Goal: Task Accomplishment & Management: Use online tool/utility

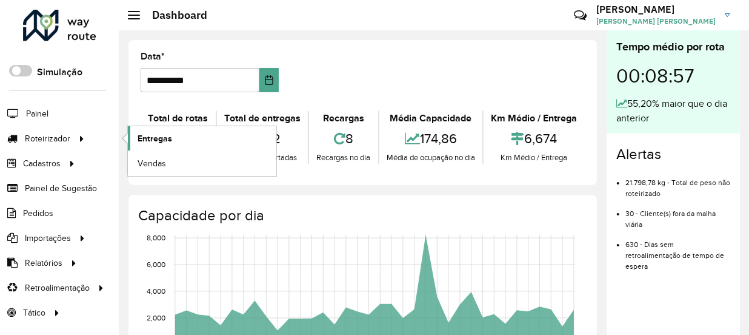
click at [162, 132] on span "Entregas" at bounding box center [155, 138] width 35 height 13
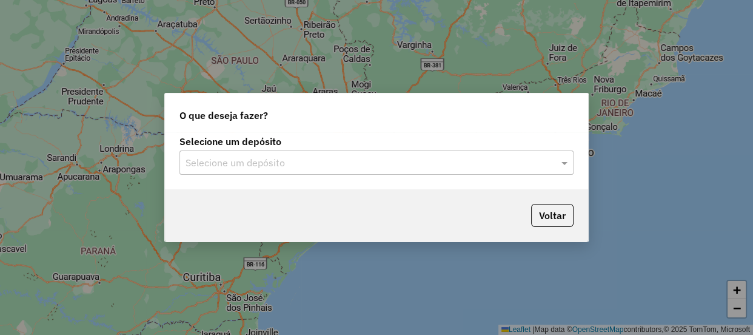
click at [375, 167] on input "text" at bounding box center [365, 163] width 358 height 15
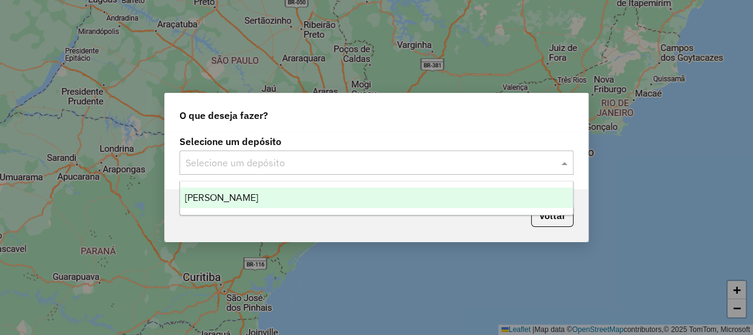
click at [333, 195] on div "[PERSON_NAME]" at bounding box center [376, 197] width 393 height 21
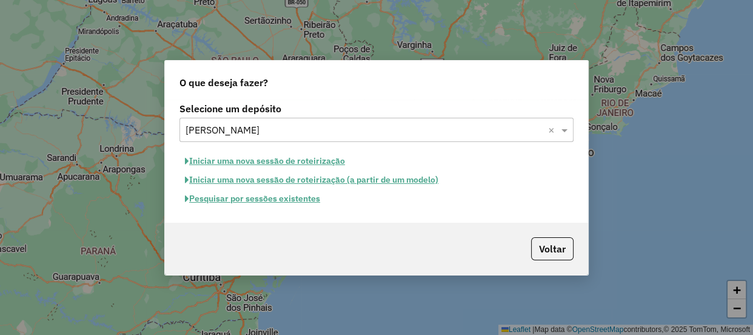
click at [289, 200] on button "Pesquisar por sessões existentes" at bounding box center [252, 198] width 146 height 19
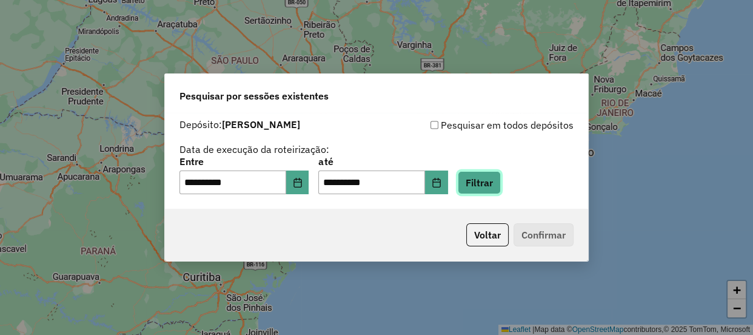
click at [494, 189] on button "Filtrar" at bounding box center [479, 182] width 43 height 23
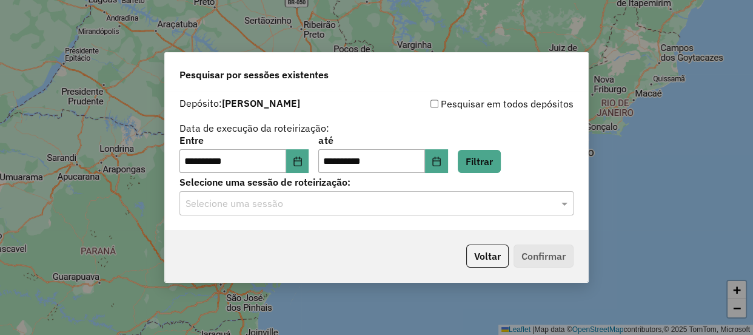
click at [339, 212] on div "Selecione uma sessão" at bounding box center [376, 203] width 394 height 24
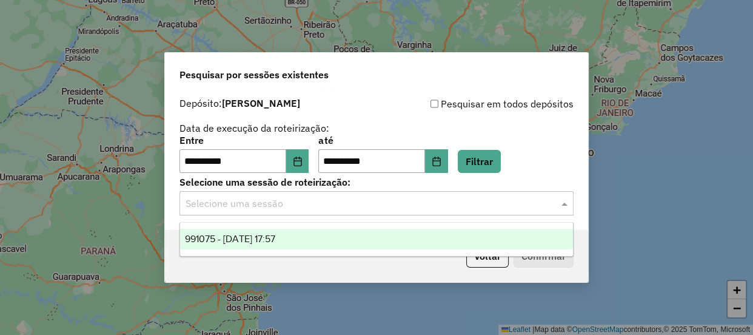
click at [333, 232] on div "991075 - 19/08/2025 17:57" at bounding box center [376, 239] width 393 height 21
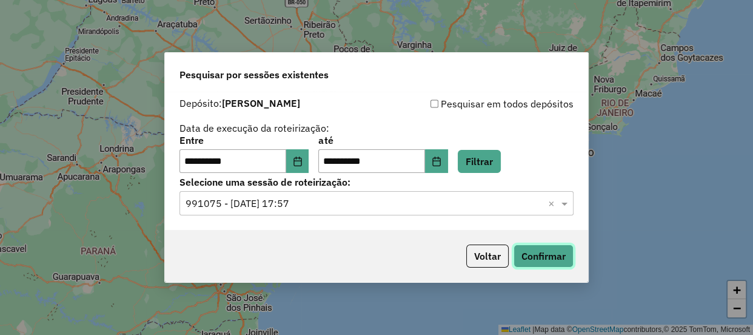
click at [544, 252] on button "Confirmar" at bounding box center [544, 255] width 60 height 23
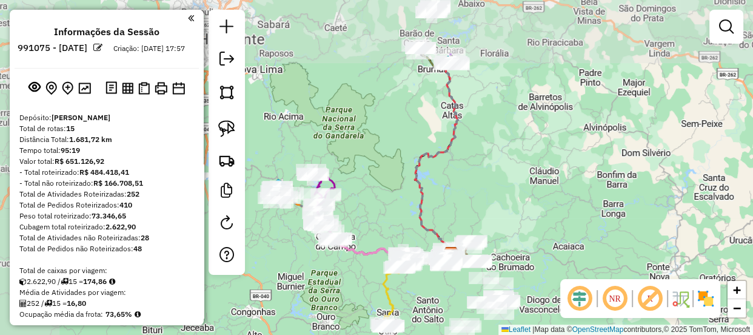
drag, startPoint x: 331, startPoint y: 153, endPoint x: 385, endPoint y: 209, distance: 78.0
click at [385, 209] on div "Janela de atendimento Grade de atendimento Capacidade Transportadoras Veículos …" at bounding box center [376, 167] width 753 height 335
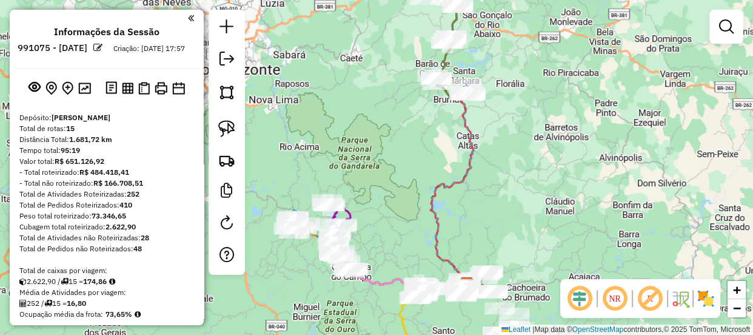
drag, startPoint x: 397, startPoint y: 212, endPoint x: 415, endPoint y: 202, distance: 21.4
click at [417, 204] on div "Janela de atendimento Grade de atendimento Capacidade Transportadoras Veículos …" at bounding box center [376, 167] width 753 height 335
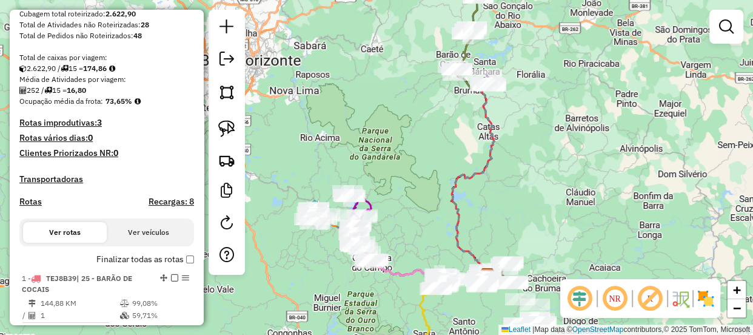
scroll to position [275, 0]
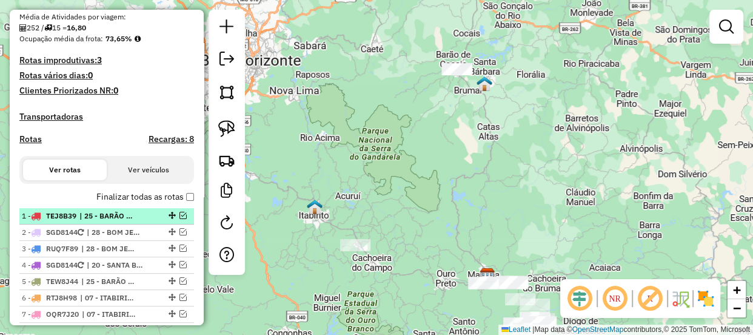
click at [183, 219] on em at bounding box center [182, 215] width 7 height 7
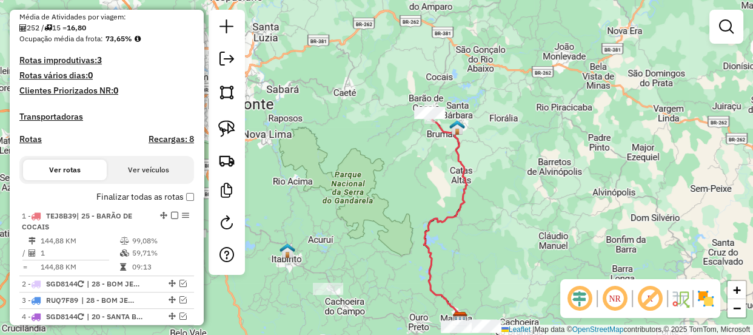
drag, startPoint x: 400, startPoint y: 194, endPoint x: 386, endPoint y: 209, distance: 20.2
click at [381, 216] on div "Janela de atendimento Grade de atendimento Capacidade Transportadoras Veículos …" at bounding box center [376, 167] width 753 height 335
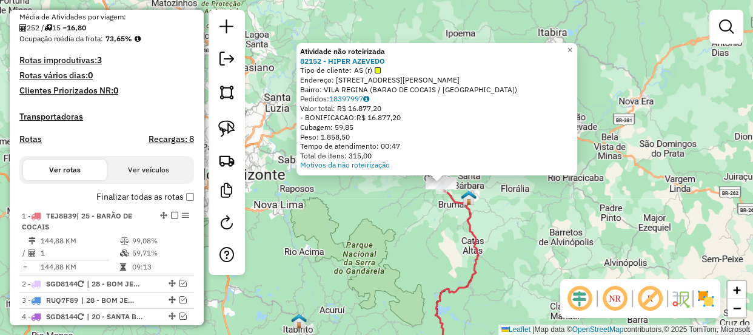
drag, startPoint x: 360, startPoint y: 215, endPoint x: 389, endPoint y: 217, distance: 29.8
click at [389, 217] on div "Atividade não roteirizada 82152 - HIPER AZEVEDO Tipo de cliente: AS (r) Endereç…" at bounding box center [376, 167] width 753 height 335
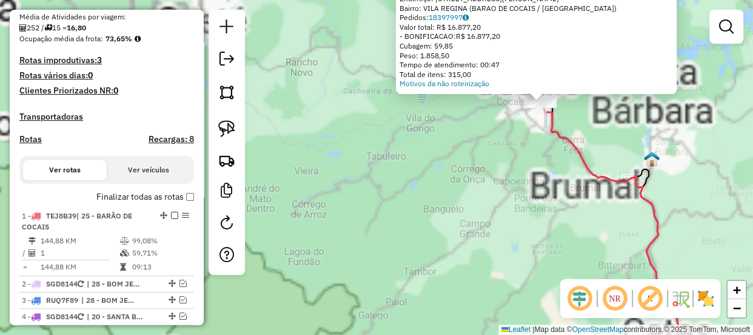
drag, startPoint x: 495, startPoint y: 199, endPoint x: 489, endPoint y: 207, distance: 10.3
click at [489, 207] on div "Atividade não roteirizada 82152 - HIPER AZEVEDO Tipo de cliente: AS (r) Endereç…" at bounding box center [376, 167] width 753 height 335
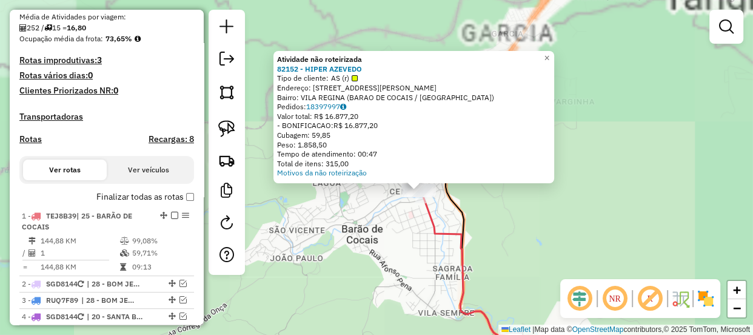
click at [414, 218] on div "Atividade não roteirizada 82152 - HIPER AZEVEDO Tipo de cliente: AS (r) Endereç…" at bounding box center [376, 167] width 753 height 335
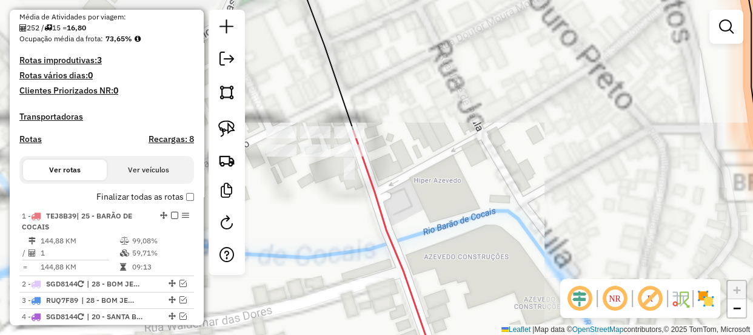
drag, startPoint x: 458, startPoint y: 199, endPoint x: 498, endPoint y: 199, distance: 39.4
click at [498, 199] on div "Janela de atendimento Grade de atendimento Capacidade Transportadoras Veículos …" at bounding box center [376, 167] width 753 height 335
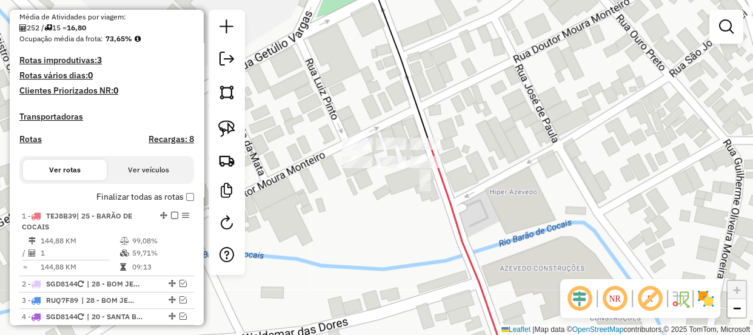
drag, startPoint x: 306, startPoint y: 200, endPoint x: 353, endPoint y: 212, distance: 48.8
click at [360, 212] on div "Janela de atendimento Grade de atendimento Capacidade Transportadoras Veículos …" at bounding box center [376, 167] width 753 height 335
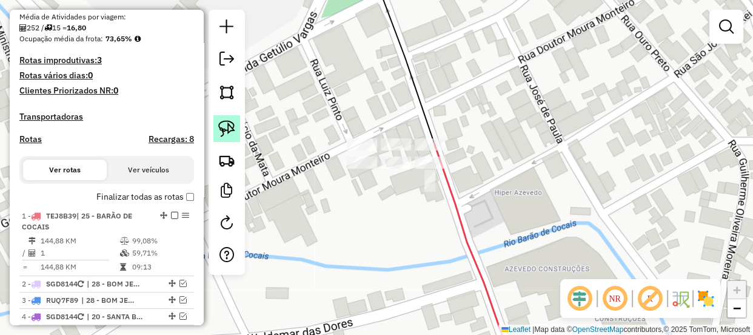
click at [226, 133] on img at bounding box center [226, 128] width 17 height 17
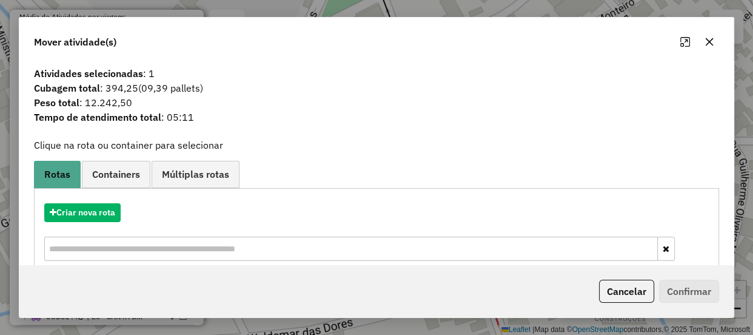
click at [712, 42] on icon "button" at bounding box center [710, 42] width 10 height 10
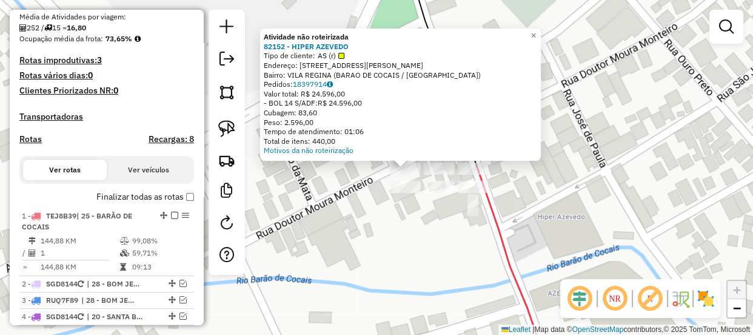
drag, startPoint x: 335, startPoint y: 200, endPoint x: 368, endPoint y: 202, distance: 32.8
click at [367, 202] on div "Atividade não roteirizada 82152 - HIPER AZEVEDO Tipo de cliente: AS (r) Endereç…" at bounding box center [376, 167] width 753 height 335
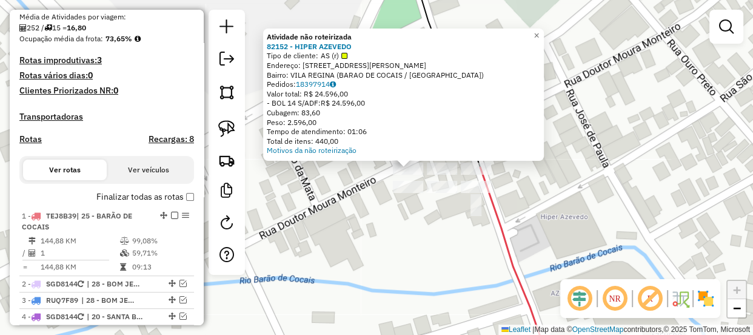
click at [369, 201] on div "Atividade não roteirizada 82152 - HIPER AZEVEDO Tipo de cliente: AS (r) Endereç…" at bounding box center [376, 167] width 753 height 335
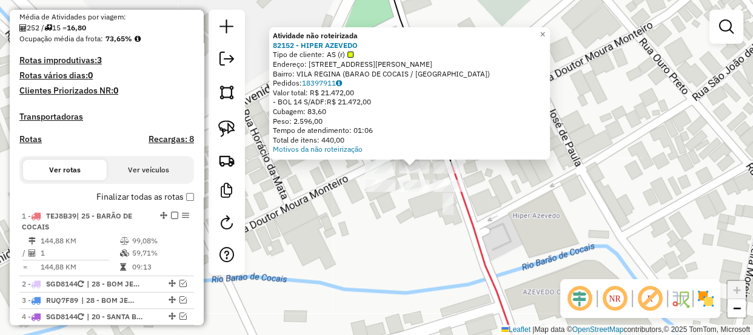
drag, startPoint x: 383, startPoint y: 220, endPoint x: 420, endPoint y: 218, distance: 37.1
click at [419, 219] on div "Atividade não roteirizada 82152 - HIPER AZEVEDO Tipo de cliente: AS (r) Endereç…" at bounding box center [376, 167] width 753 height 335
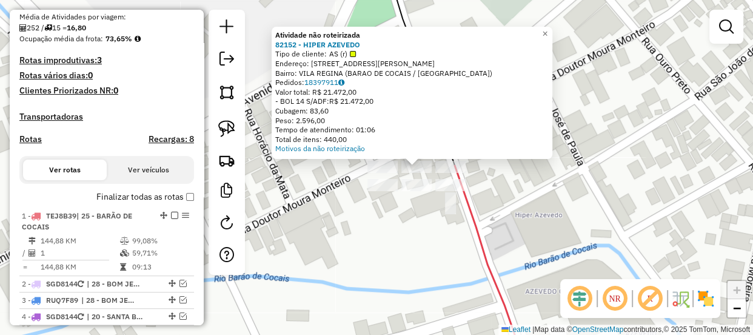
click at [418, 215] on div "Atividade não roteirizada 82152 - HIPER AZEVEDO Tipo de cliente: AS (r) Endereç…" at bounding box center [376, 167] width 753 height 335
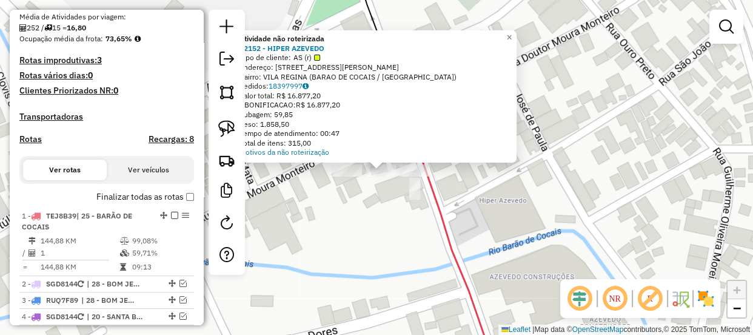
drag, startPoint x: 380, startPoint y: 209, endPoint x: 412, endPoint y: 223, distance: 34.8
click at [412, 223] on div "Atividade não roteirizada 82152 - HIPER AZEVEDO Tipo de cliente: AS (r) Endereç…" at bounding box center [376, 167] width 753 height 335
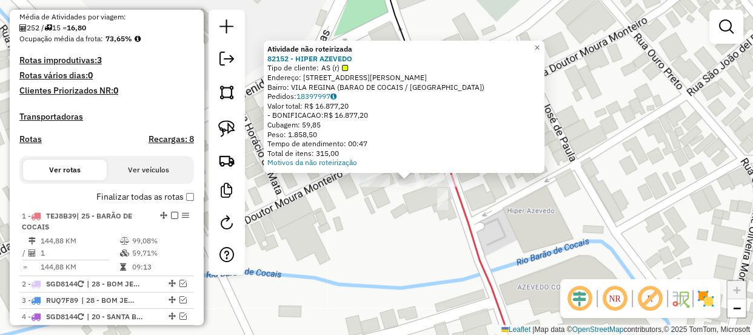
click at [407, 224] on div "Atividade não roteirizada 82152 - HIPER AZEVEDO Tipo de cliente: AS (r) Endereç…" at bounding box center [376, 167] width 753 height 335
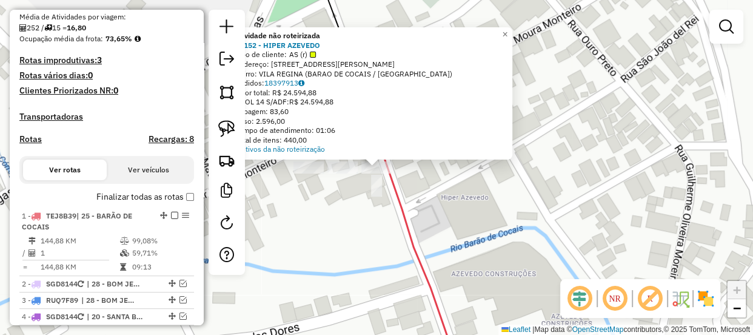
drag, startPoint x: 341, startPoint y: 221, endPoint x: 395, endPoint y: 235, distance: 55.1
click at [394, 235] on div "Atividade não roteirizada 82152 - HIPER AZEVEDO Tipo de cliente: AS (r) Endereç…" at bounding box center [376, 167] width 753 height 335
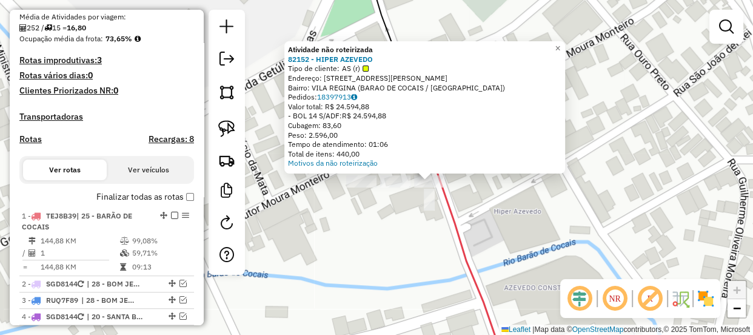
click at [399, 232] on div "Atividade não roteirizada 82152 - HIPER AZEVEDO Tipo de cliente: AS (r) Endereç…" at bounding box center [376, 167] width 753 height 335
click at [394, 219] on div "Atividade não roteirizada 82152 - HIPER AZEVEDO Tipo de cliente: AS (r) Endereç…" at bounding box center [376, 167] width 753 height 335
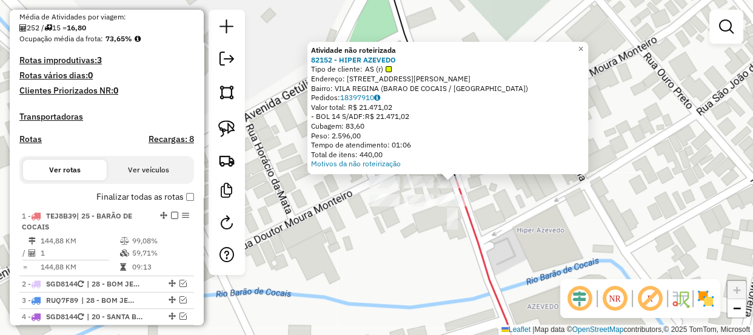
drag, startPoint x: 394, startPoint y: 234, endPoint x: 443, endPoint y: 235, distance: 49.7
click at [443, 235] on div "Atividade não roteirizada 82152 - HIPER AZEVEDO Tipo de cliente: AS (r) Endereç…" at bounding box center [376, 167] width 753 height 335
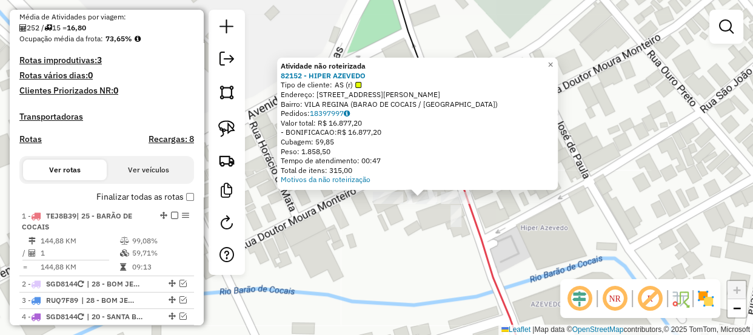
drag, startPoint x: 370, startPoint y: 261, endPoint x: 423, endPoint y: 296, distance: 63.4
click at [423, 296] on div "Atividade não roteirizada 82152 - HIPER AZEVEDO Tipo de cliente: AS (r) Endereç…" at bounding box center [376, 167] width 753 height 335
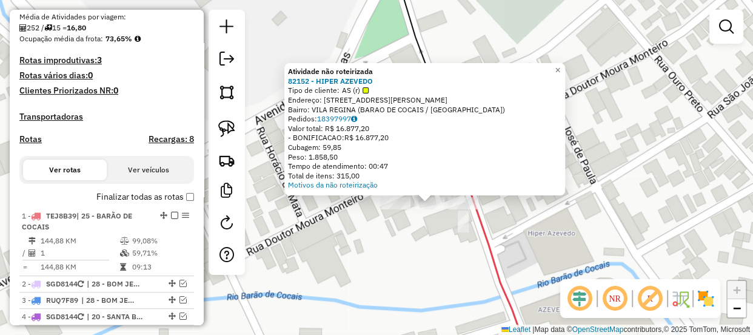
click at [423, 249] on div "Atividade não roteirizada 82152 - HIPER AZEVEDO Tipo de cliente: AS (r) Endereç…" at bounding box center [376, 167] width 753 height 335
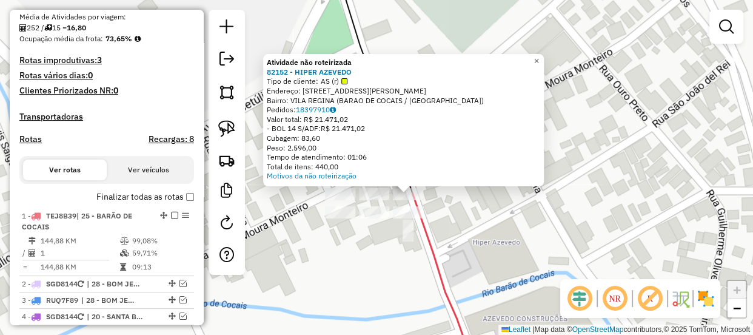
drag, startPoint x: 333, startPoint y: 245, endPoint x: 376, endPoint y: 267, distance: 48.0
click at [372, 270] on div "Atividade não roteirizada 82152 - HIPER AZEVEDO Tipo de cliente: AS (r) Endereç…" at bounding box center [376, 167] width 753 height 335
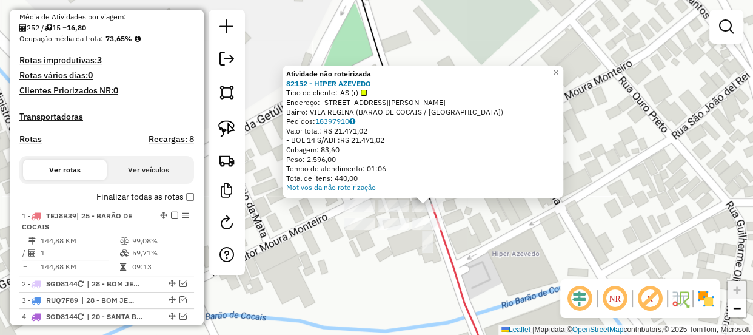
click at [381, 264] on div "Atividade não roteirizada 82152 - HIPER AZEVEDO Tipo de cliente: AS (r) Endereç…" at bounding box center [376, 167] width 753 height 335
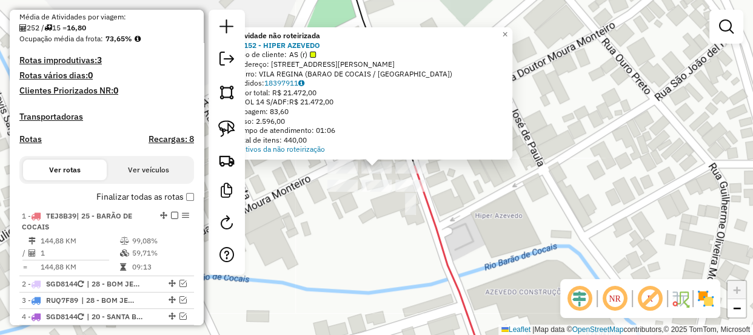
click at [366, 244] on div "Atividade não roteirizada 82152 - HIPER AZEVEDO Tipo de cliente: AS (r) Endereç…" at bounding box center [376, 167] width 753 height 335
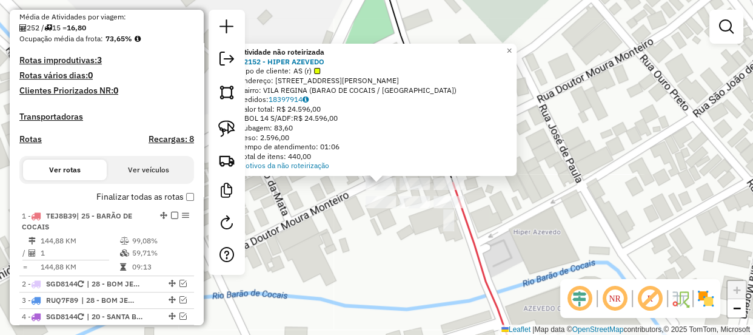
drag, startPoint x: 369, startPoint y: 236, endPoint x: 380, endPoint y: 267, distance: 32.2
click at [380, 267] on div "Atividade não roteirizada 82152 - HIPER AZEVEDO Tipo de cliente: AS (r) Endereç…" at bounding box center [376, 167] width 753 height 335
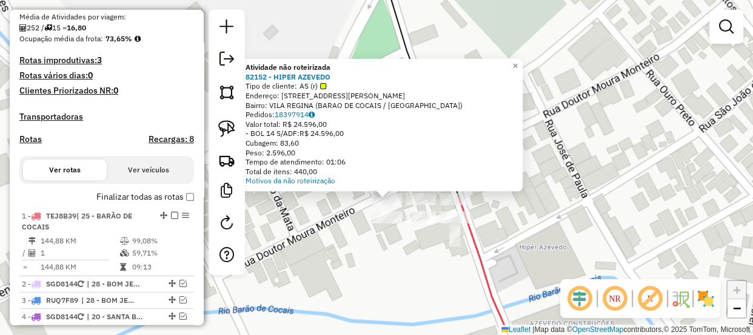
click at [386, 264] on div "Atividade não roteirizada 82152 - HIPER AZEVEDO Tipo de cliente: AS (r) Endereç…" at bounding box center [376, 167] width 753 height 335
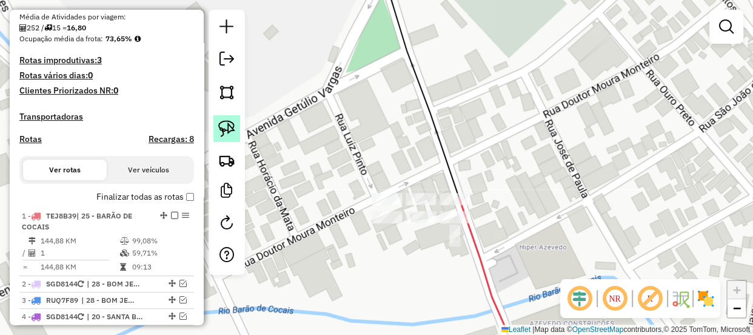
click at [227, 138] on link at bounding box center [226, 128] width 27 height 27
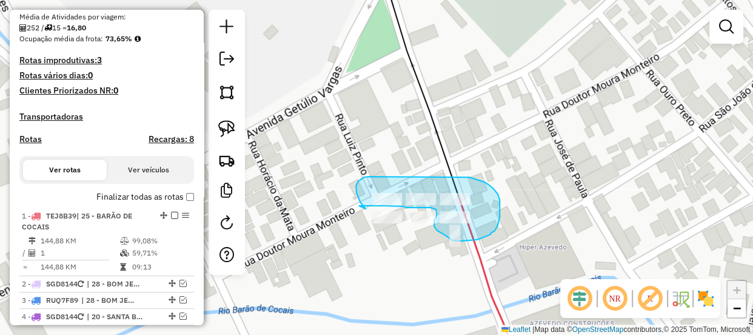
drag, startPoint x: 366, startPoint y: 209, endPoint x: 358, endPoint y: 206, distance: 7.9
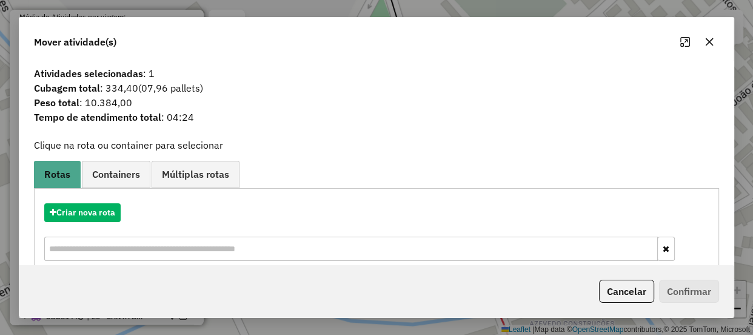
click at [706, 39] on icon "button" at bounding box center [710, 42] width 10 height 10
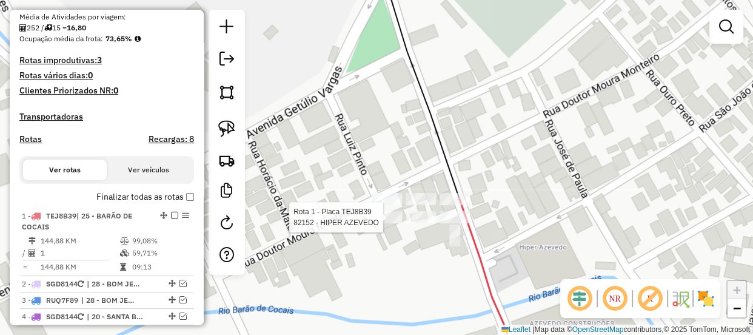
select select "**********"
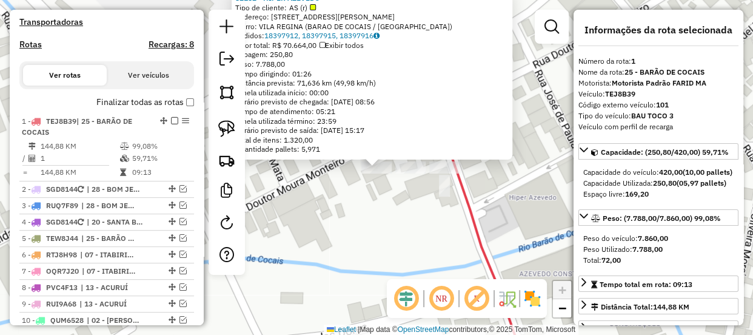
scroll to position [484, 0]
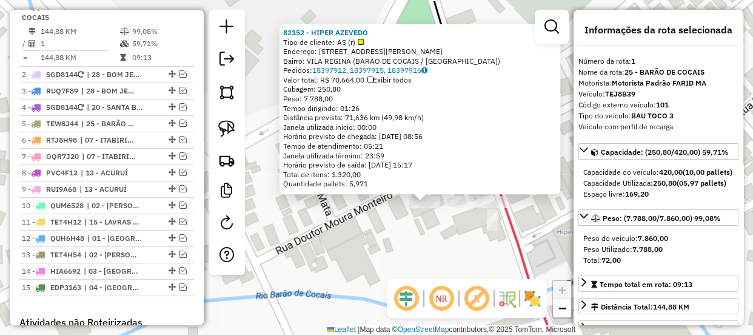
drag, startPoint x: 338, startPoint y: 225, endPoint x: 379, endPoint y: 255, distance: 51.2
click at [379, 255] on div "82152 - HIPER AZEVEDO Tipo de cliente: AS (r) Endereço: AV WILSON AVARENGA DE O…" at bounding box center [376, 167] width 753 height 335
click at [388, 238] on div "82152 - HIPER AZEVEDO Tipo de cliente: AS (r) Endereço: AV WILSON AVARENGA DE O…" at bounding box center [376, 167] width 753 height 335
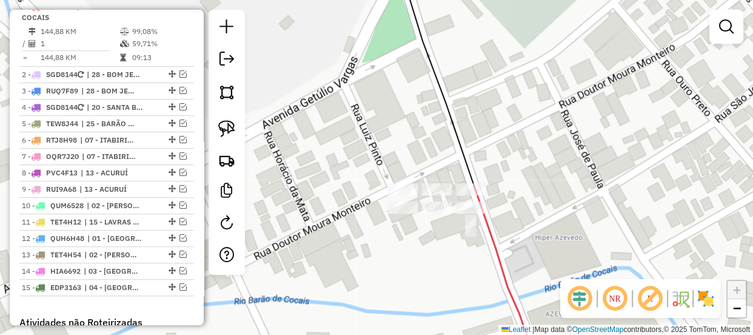
drag, startPoint x: 412, startPoint y: 230, endPoint x: 390, endPoint y: 235, distance: 22.4
click at [390, 235] on div "Janela de atendimento Grade de atendimento Capacidade Transportadoras Veículos …" at bounding box center [376, 167] width 753 height 335
click at [218, 127] on img at bounding box center [226, 128] width 17 height 17
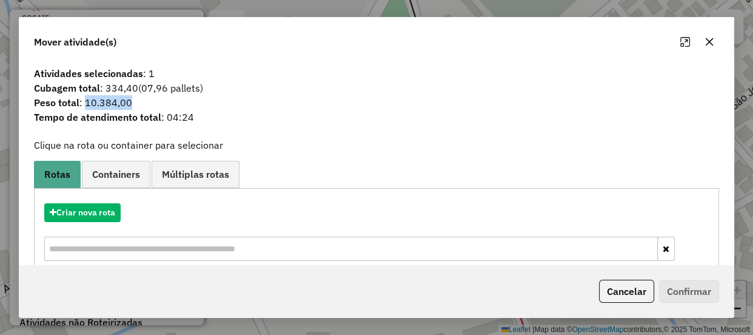
drag, startPoint x: 85, startPoint y: 99, endPoint x: 144, endPoint y: 102, distance: 58.9
click at [137, 102] on span "Peso total : 10.384,00" at bounding box center [377, 102] width 700 height 15
copy span "10.384,00"
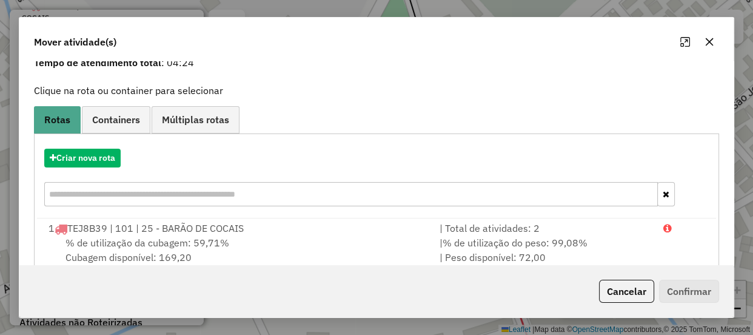
scroll to position [77, 0]
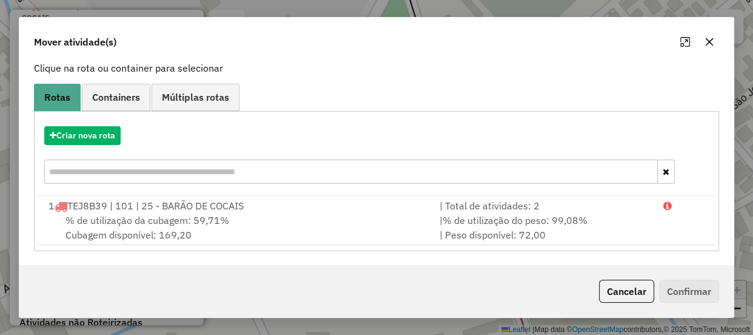
click at [712, 49] on button "button" at bounding box center [709, 41] width 19 height 19
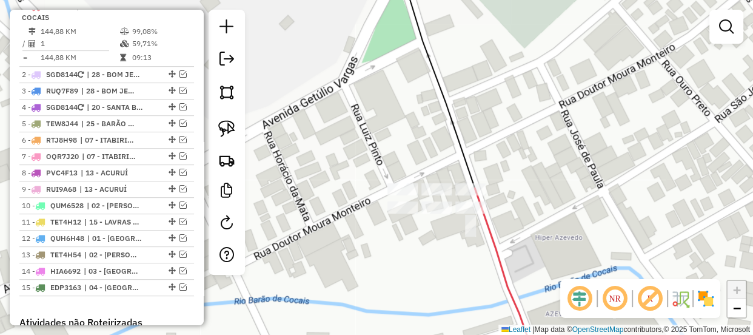
drag, startPoint x: 480, startPoint y: 200, endPoint x: 509, endPoint y: 153, distance: 55.0
click at [509, 188] on icon at bounding box center [507, 278] width 64 height 180
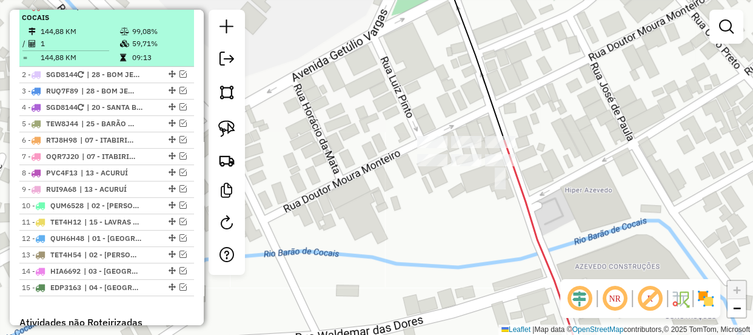
click at [172, 10] on em at bounding box center [174, 5] width 7 height 7
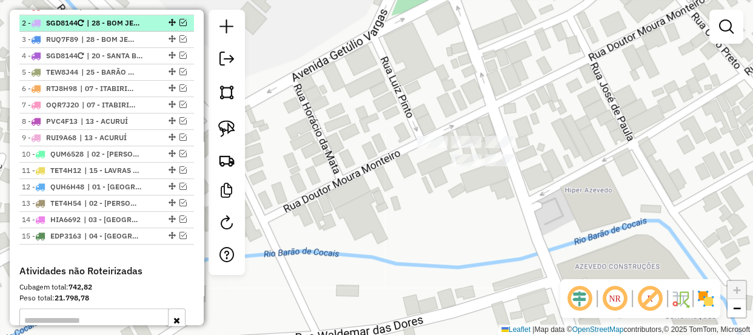
click at [179, 26] on em at bounding box center [182, 22] width 7 height 7
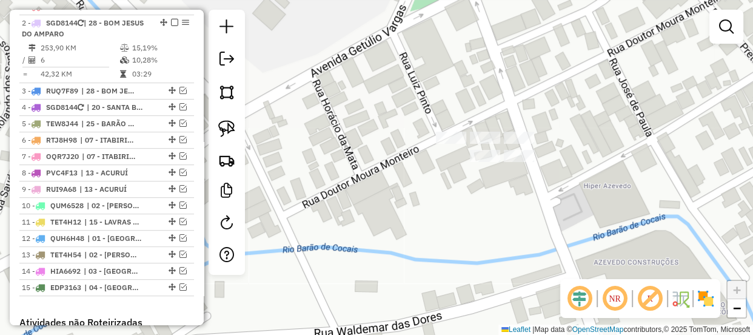
drag, startPoint x: 367, startPoint y: 147, endPoint x: 428, endPoint y: 124, distance: 64.9
click at [420, 127] on div "Janela de atendimento Grade de atendimento Capacidade Transportadoras Veículos …" at bounding box center [376, 167] width 753 height 335
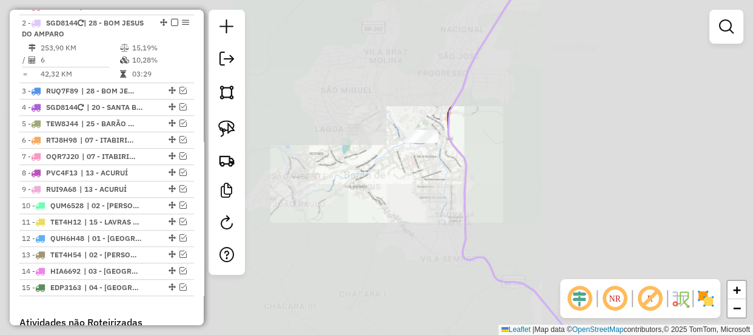
drag, startPoint x: 397, startPoint y: 184, endPoint x: 393, endPoint y: 153, distance: 31.1
click at [394, 155] on div "Janela de atendimento Grade de atendimento Capacidade Transportadoras Veículos …" at bounding box center [376, 167] width 753 height 335
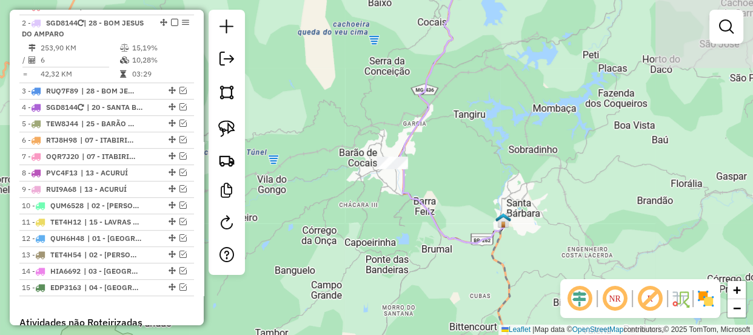
drag, startPoint x: 455, startPoint y: 165, endPoint x: 442, endPoint y: 188, distance: 26.6
click at [447, 189] on div "Janela de atendimento Grade de atendimento Capacidade Transportadoras Veículos …" at bounding box center [376, 167] width 753 height 335
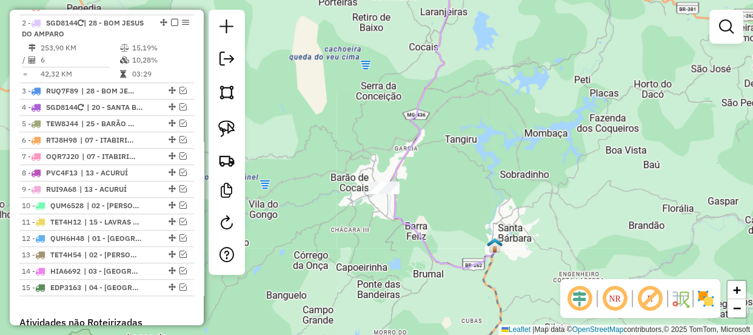
click at [446, 198] on div "Janela de atendimento Grade de atendimento Capacidade Transportadoras Veículos …" at bounding box center [376, 167] width 753 height 335
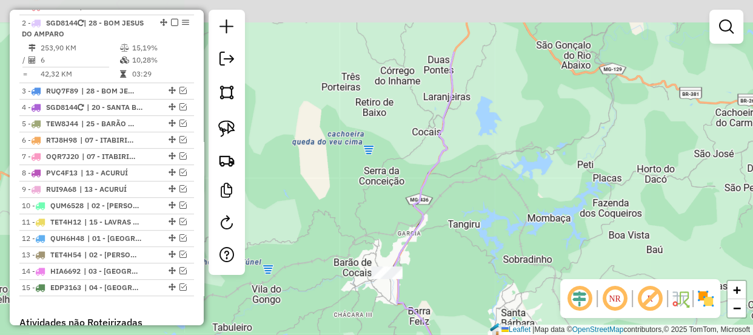
drag, startPoint x: 453, startPoint y: 158, endPoint x: 447, endPoint y: 224, distance: 66.4
click at [449, 221] on div "Janela de atendimento Grade de atendimento Capacidade Transportadoras Veículos …" at bounding box center [376, 167] width 753 height 335
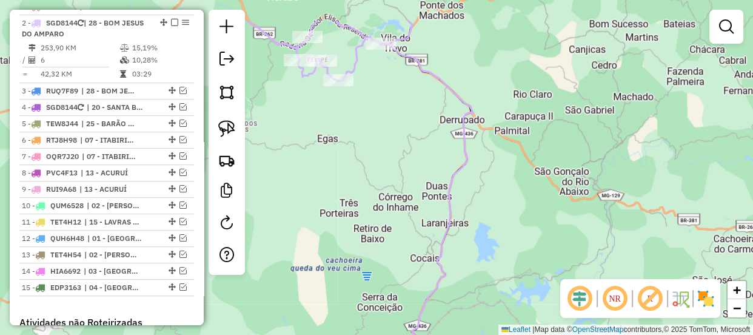
drag, startPoint x: 463, startPoint y: 168, endPoint x: 463, endPoint y: 238, distance: 69.7
click at [464, 236] on div "Janela de atendimento Grade de atendimento Capacidade Transportadoras Veículos …" at bounding box center [376, 167] width 753 height 335
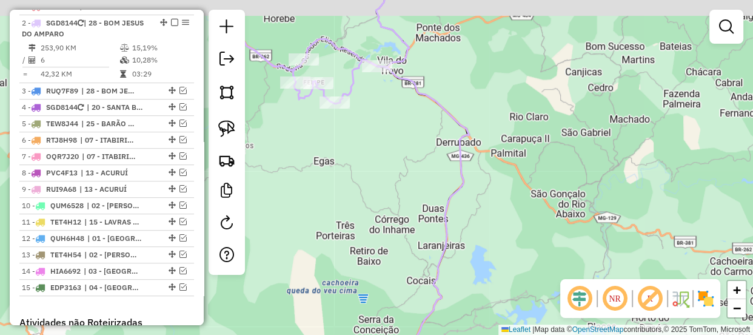
drag, startPoint x: 366, startPoint y: 183, endPoint x: 423, endPoint y: 223, distance: 69.6
click at [423, 223] on div "Janela de atendimento Grade de atendimento Capacidade Transportadoras Veículos …" at bounding box center [376, 167] width 753 height 335
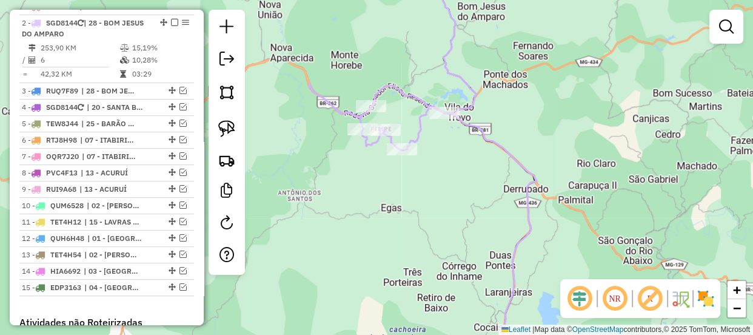
drag, startPoint x: 413, startPoint y: 203, endPoint x: 430, endPoint y: 203, distance: 17.6
click at [430, 203] on div "Janela de atendimento Grade de atendimento Capacidade Transportadoras Veículos …" at bounding box center [376, 167] width 753 height 335
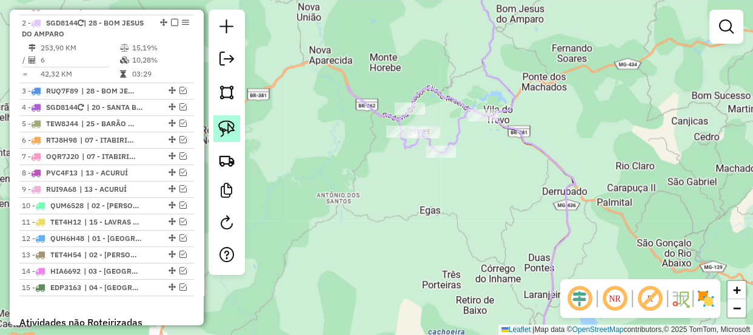
click at [230, 127] on img at bounding box center [226, 128] width 17 height 17
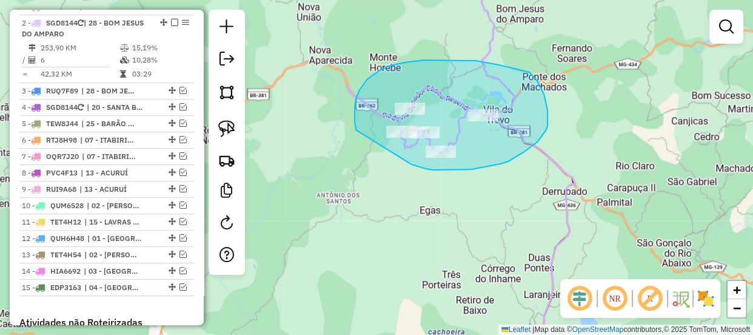
drag, startPoint x: 355, startPoint y: 109, endPoint x: 370, endPoint y: 149, distance: 42.4
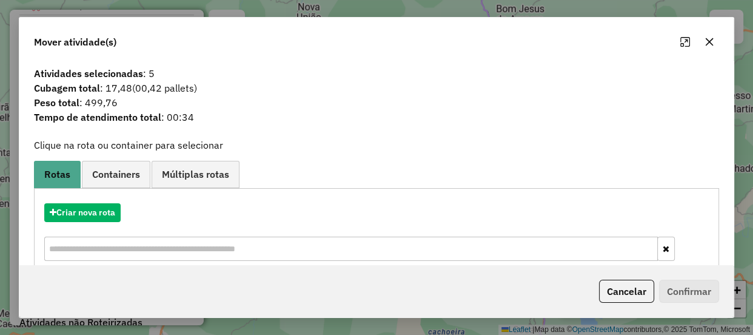
click at [709, 45] on icon "button" at bounding box center [710, 42] width 10 height 10
